Goal: Task Accomplishment & Management: Complete application form

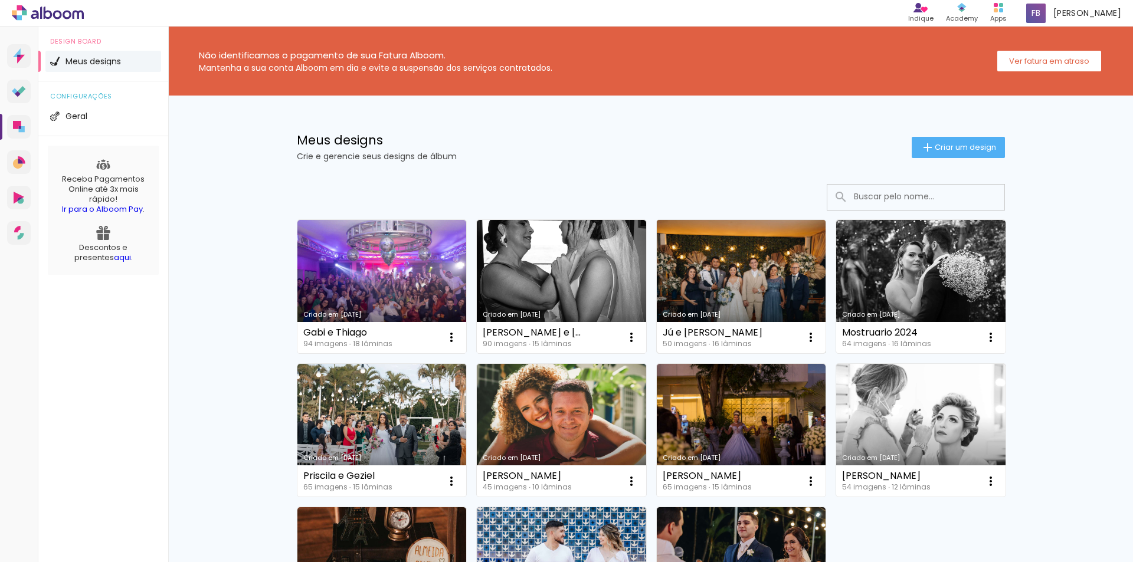
click at [748, 267] on link "Criado em [DATE]" at bounding box center [741, 286] width 169 height 133
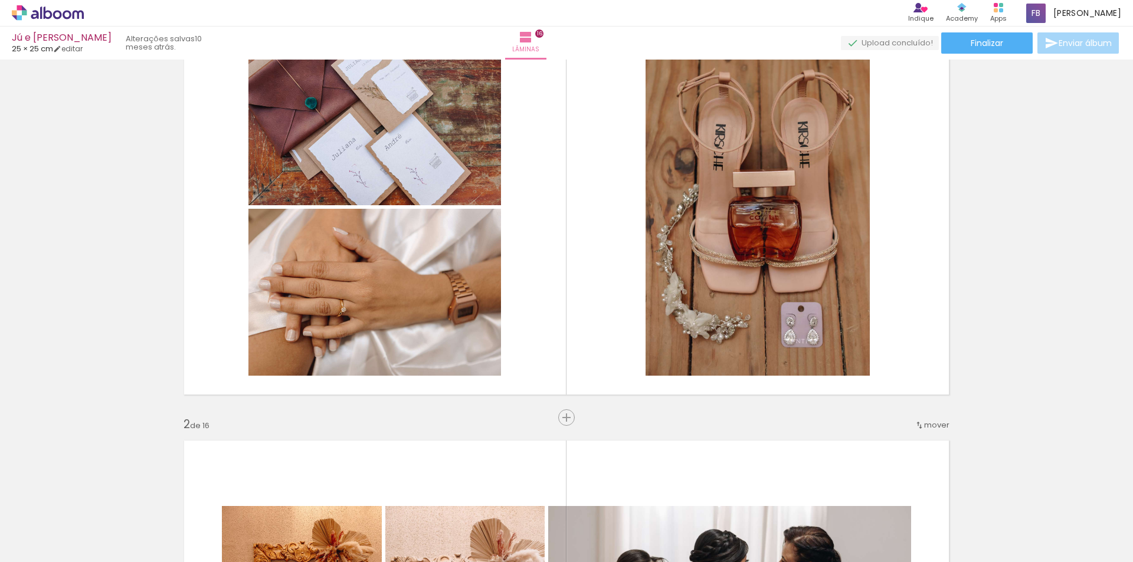
scroll to position [59, 0]
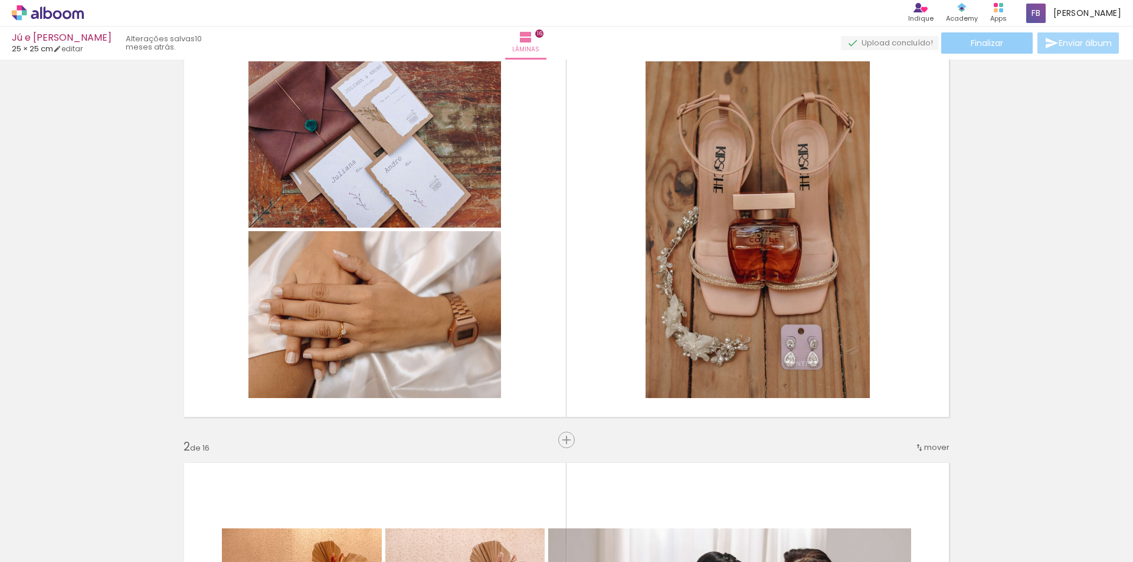
click at [991, 50] on paper-button "Finalizar" at bounding box center [986, 42] width 91 height 21
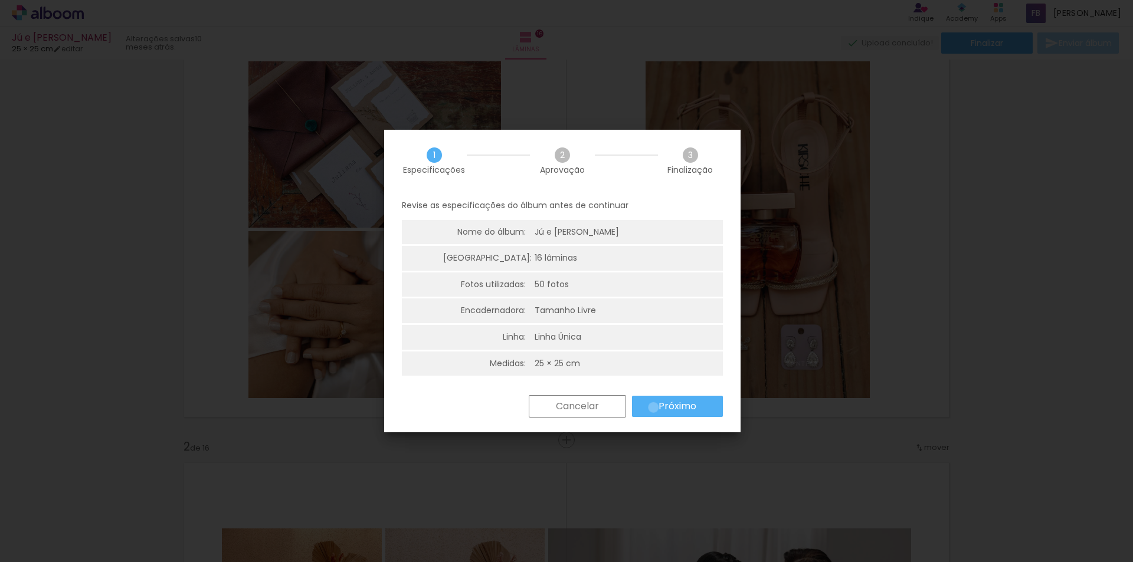
click at [653, 407] on paper-button "Próximo" at bounding box center [677, 406] width 91 height 21
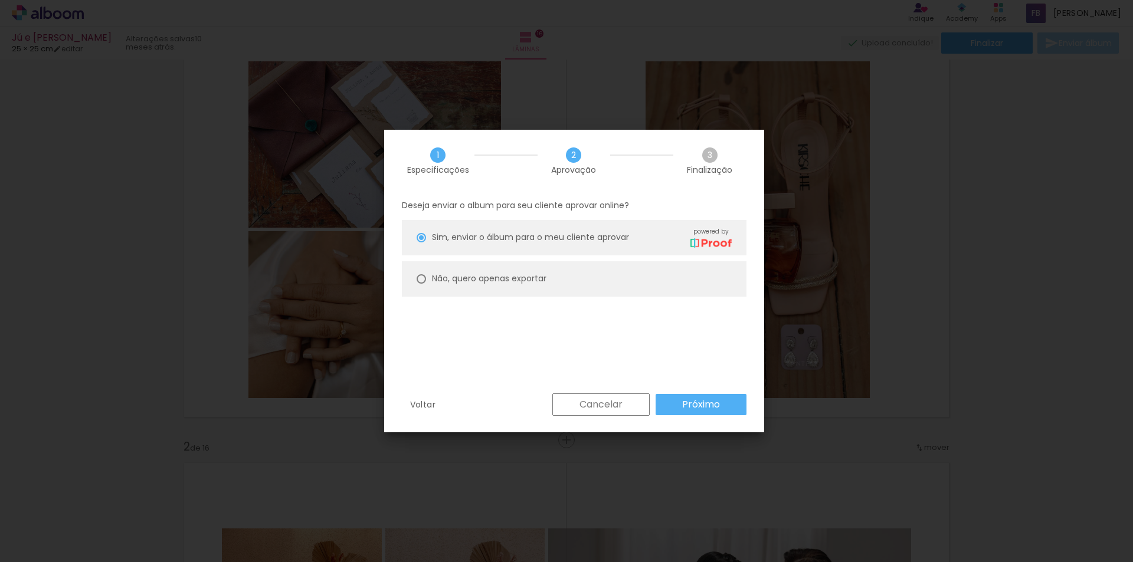
click at [0, 0] on slot "Não, quero apenas exportar" at bounding box center [0, 0] width 0 height 0
type paper-radio-button "on"
click at [0, 0] on slot "Próximo" at bounding box center [0, 0] width 0 height 0
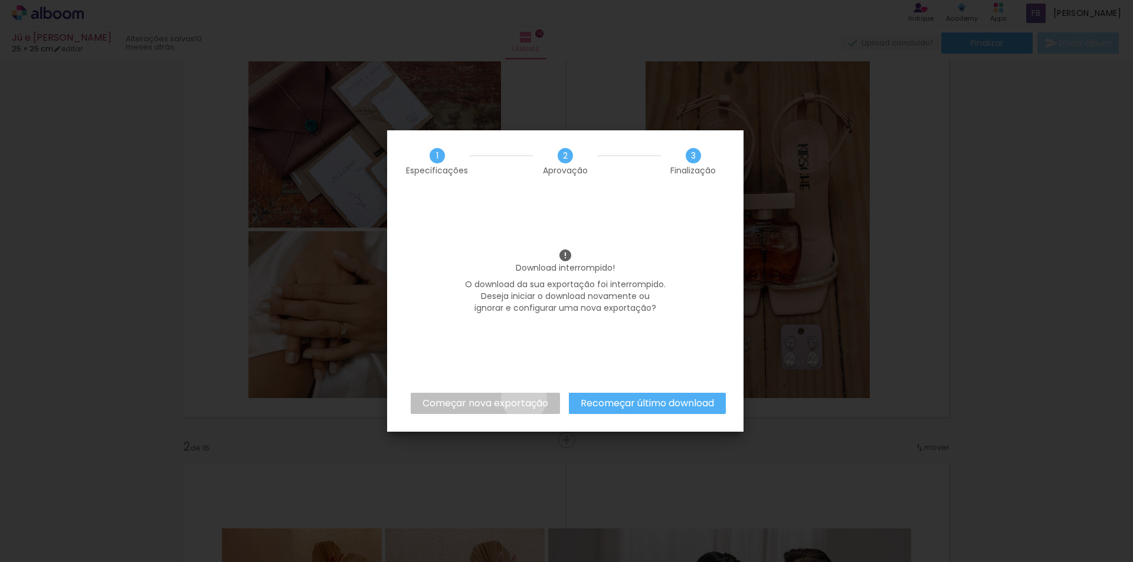
click at [0, 0] on slot "Começar nova exportação" at bounding box center [0, 0] width 0 height 0
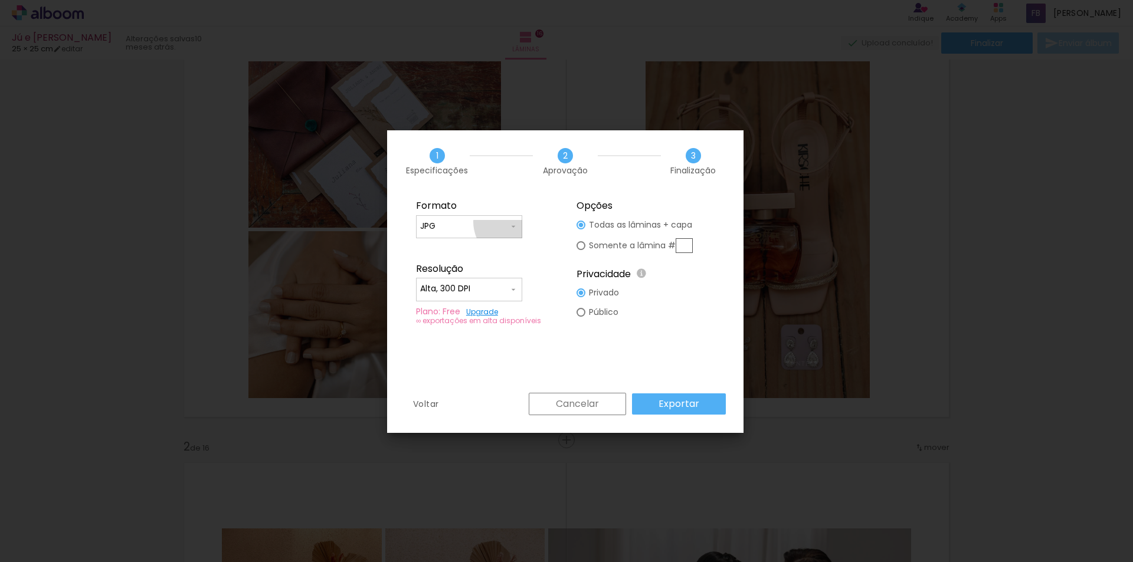
click at [515, 222] on iron-icon at bounding box center [513, 226] width 9 height 9
click at [515, 221] on paper-item "JPG" at bounding box center [469, 225] width 106 height 24
click at [0, 0] on slot "Exportar" at bounding box center [0, 0] width 0 height 0
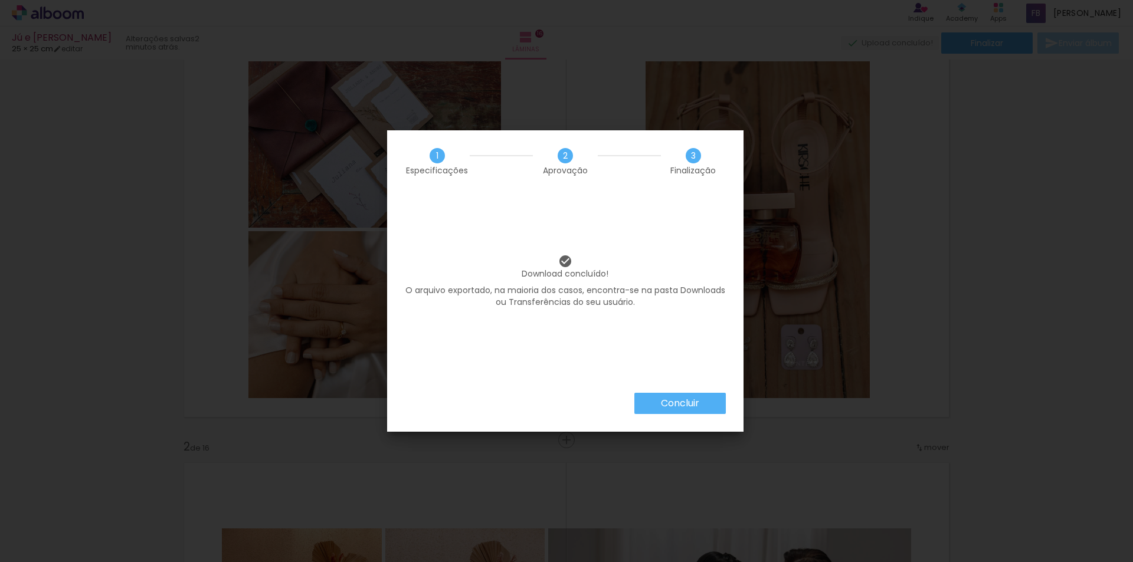
click at [0, 0] on slot "Concluir" at bounding box center [0, 0] width 0 height 0
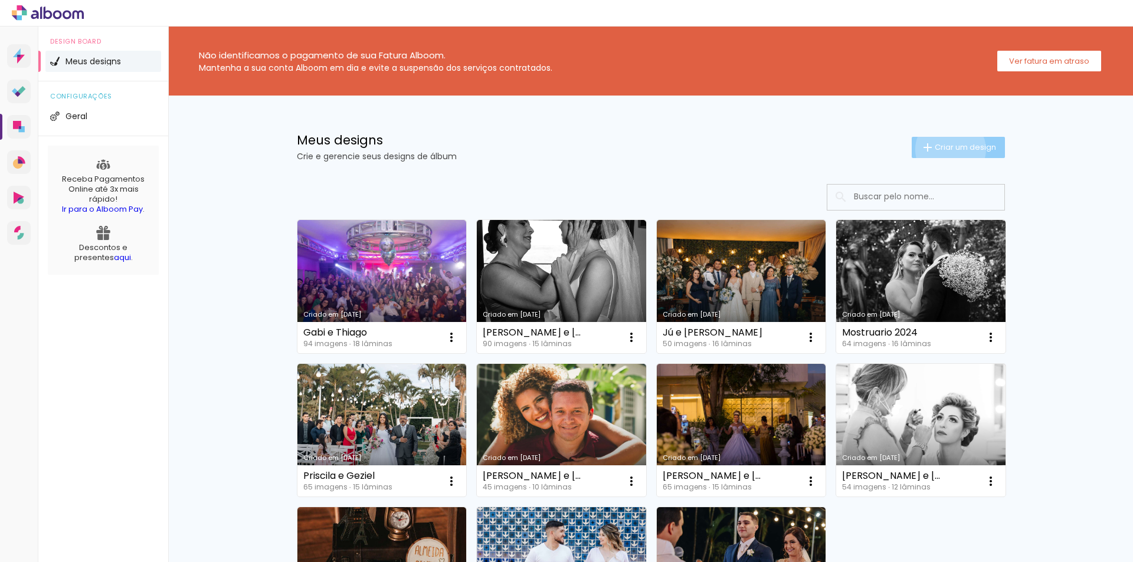
click at [944, 149] on span "Criar um design" at bounding box center [965, 147] width 61 height 8
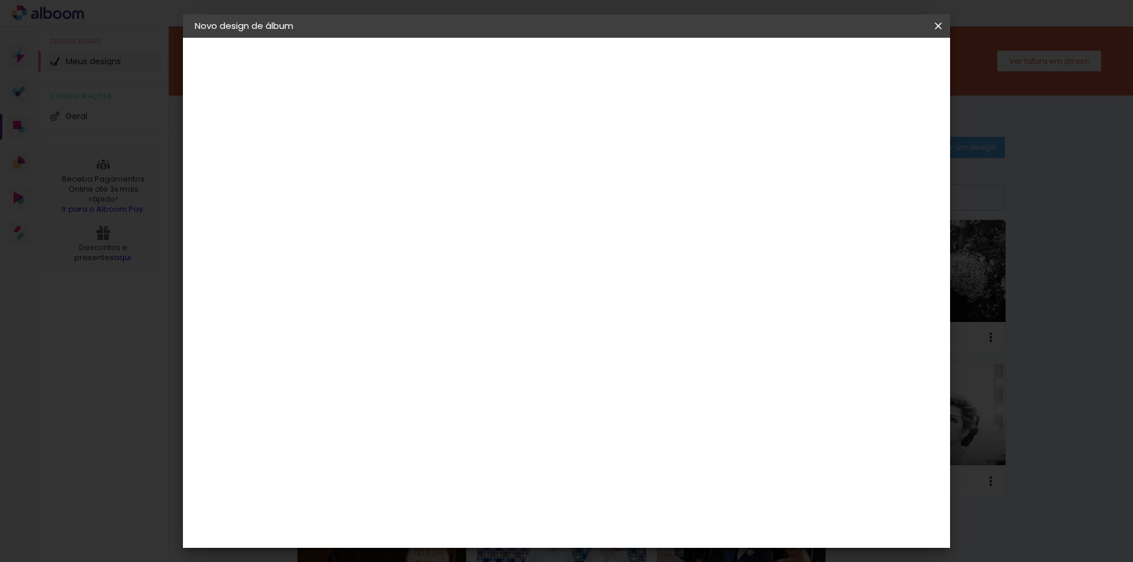
click at [388, 163] on input at bounding box center [388, 158] width 0 height 18
type input "Helen e Cassimiro"
type paper-input "Helen e Cassimiro"
click at [509, 55] on paper-button "Avançar" at bounding box center [480, 63] width 58 height 20
click at [0, 0] on slot "Tamanho Livre" at bounding box center [0, 0] width 0 height 0
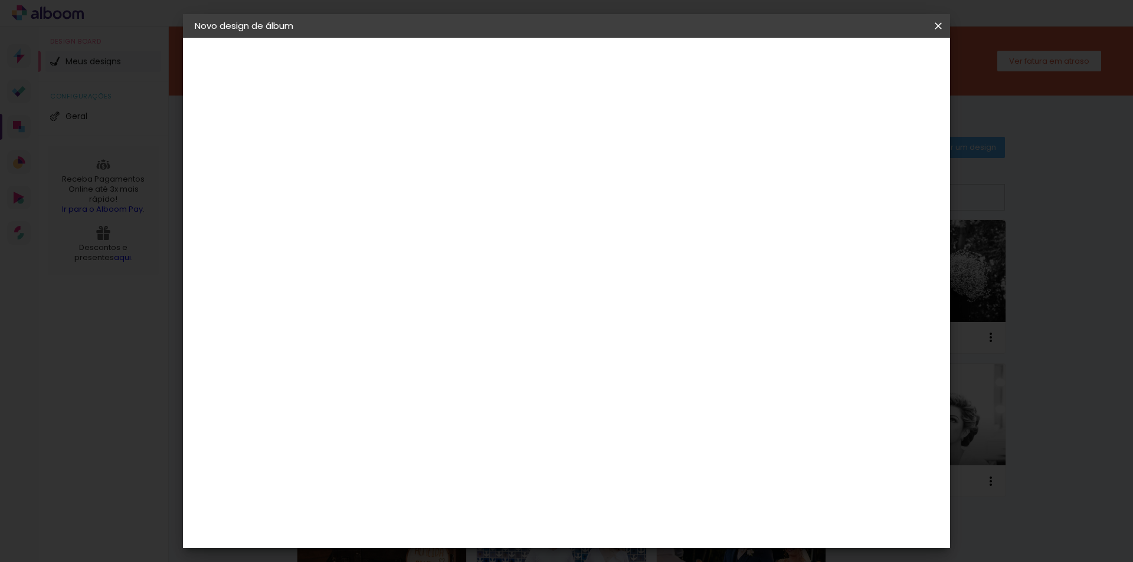
click at [0, 0] on slot "Avançar" at bounding box center [0, 0] width 0 height 0
click at [516, 185] on span "30" at bounding box center [515, 185] width 19 height 18
click at [516, 184] on span "30" at bounding box center [515, 185] width 19 height 18
click at [362, 338] on input "30" at bounding box center [350, 335] width 31 height 18
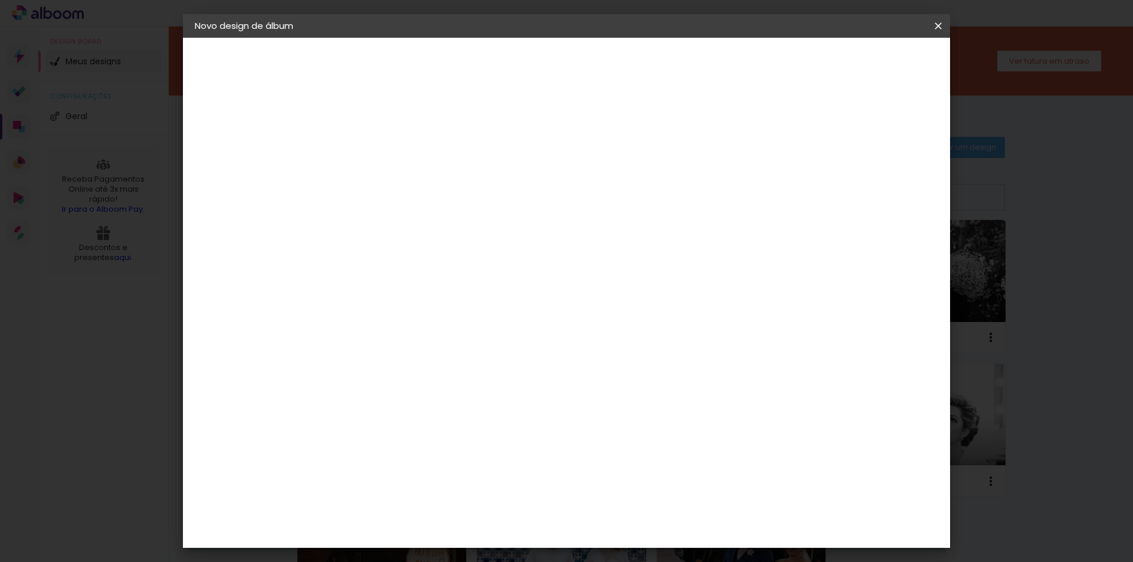
type input "3"
type input "50"
type paper-input "50"
click at [525, 179] on span "30" at bounding box center [521, 185] width 19 height 18
click at [516, 186] on span "30" at bounding box center [521, 185] width 19 height 18
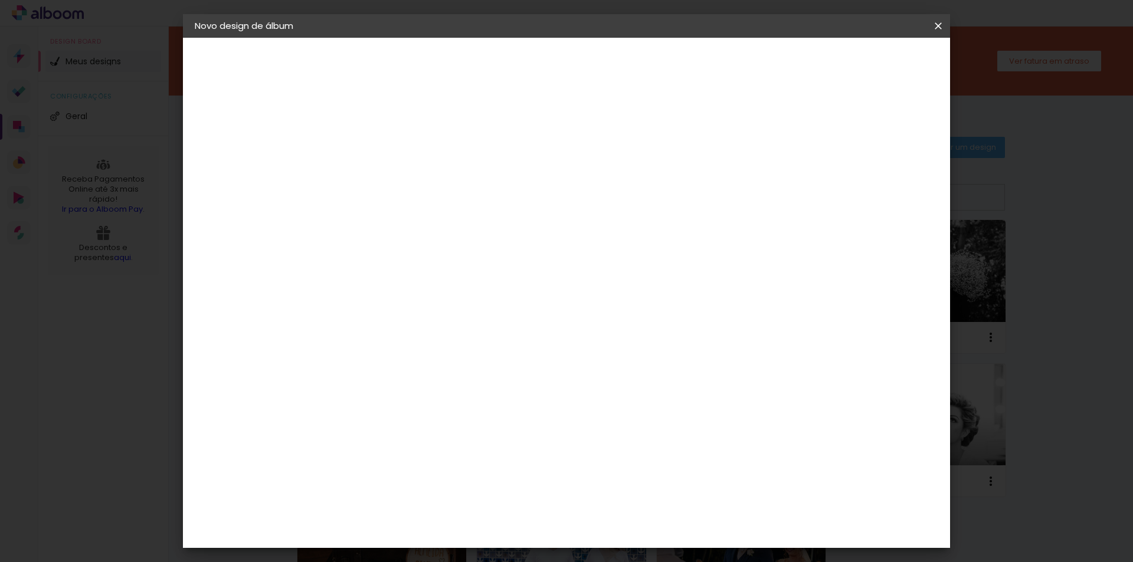
click at [520, 186] on span "30" at bounding box center [521, 185] width 19 height 18
click at [520, 185] on span "30" at bounding box center [521, 185] width 19 height 18
drag, startPoint x: 370, startPoint y: 290, endPoint x: 356, endPoint y: 292, distance: 14.4
click at [356, 292] on input "50" at bounding box center [361, 293] width 31 height 18
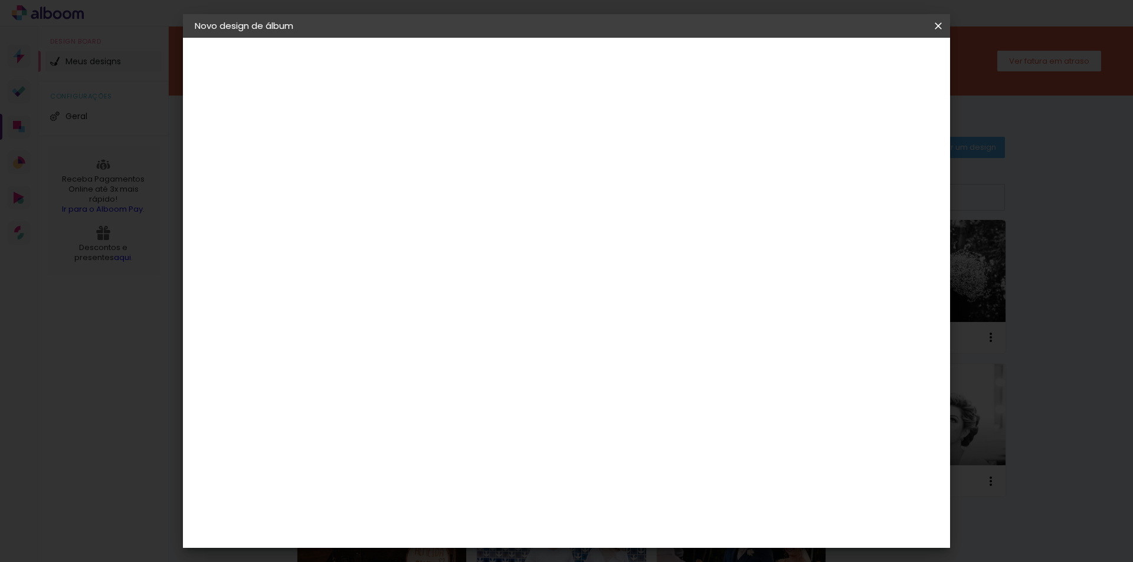
type input "25"
type paper-input "25"
click at [639, 453] on input "60" at bounding box center [632, 454] width 31 height 18
type input "50"
type paper-input "50"
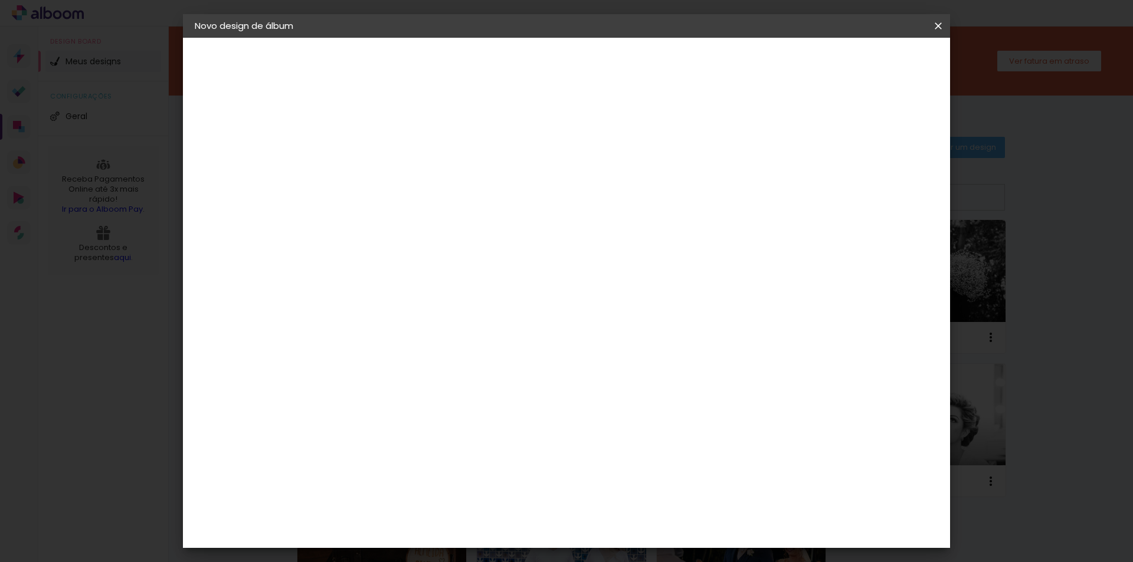
click at [865, 61] on span "Iniciar design" at bounding box center [838, 62] width 54 height 8
